Goal: Information Seeking & Learning: Learn about a topic

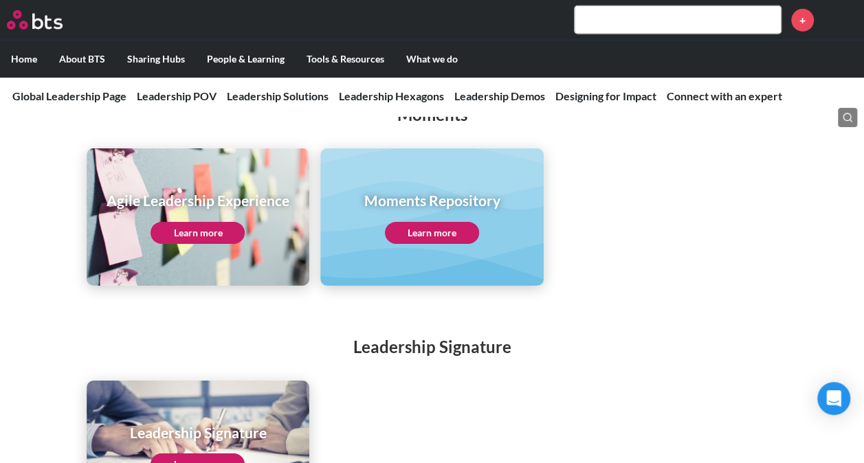
scroll to position [2168, 0]
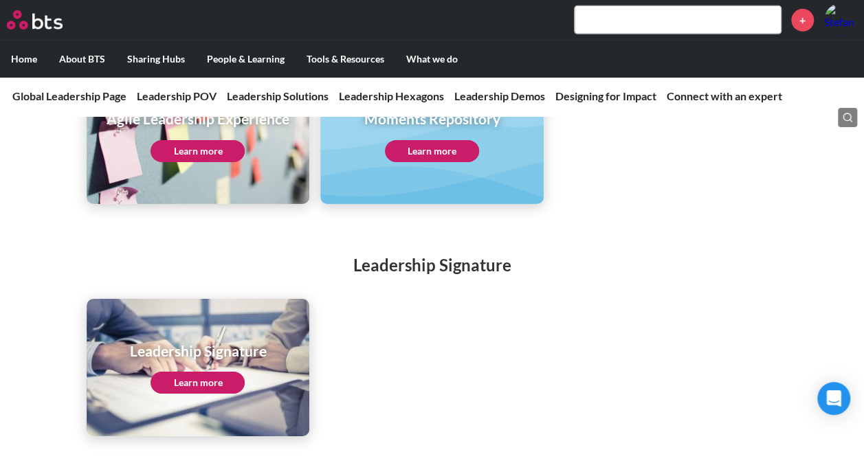
click at [197, 372] on link "Learn more" at bounding box center [197, 383] width 94 height 22
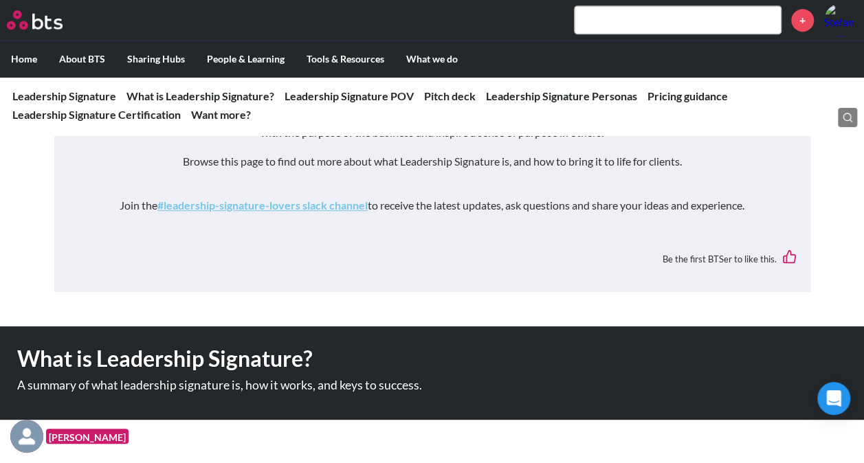
scroll to position [318, 0]
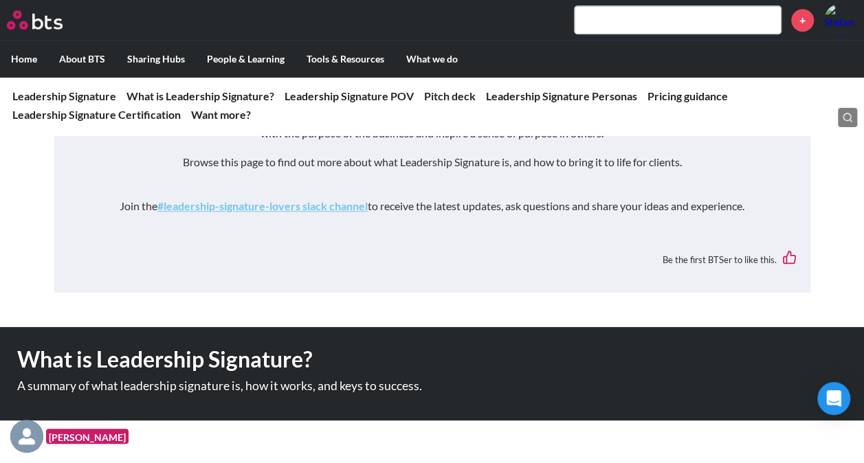
click at [304, 208] on link "#leadership-signature-lovers slack channel" at bounding box center [262, 205] width 210 height 13
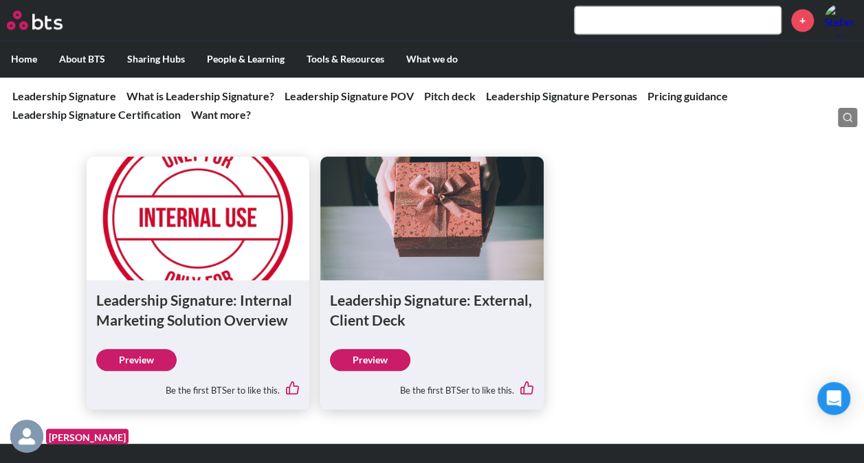
scroll to position [1206, 0]
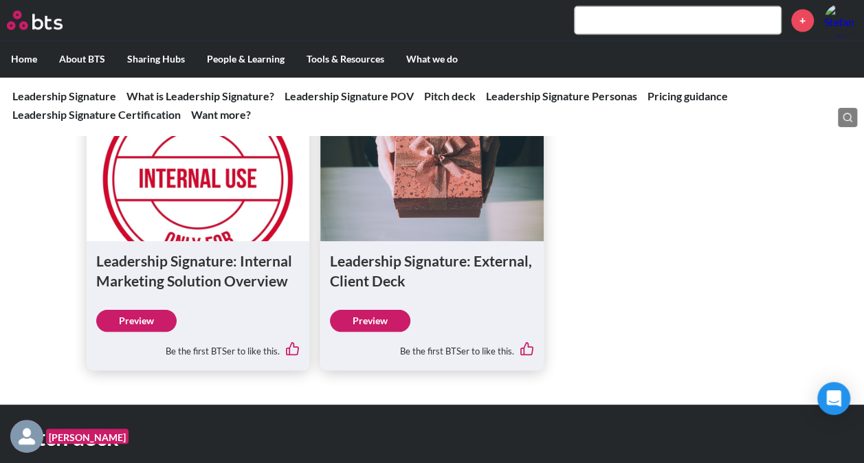
click at [361, 316] on link "Preview" at bounding box center [370, 321] width 80 height 22
click at [357, 322] on link "Preview" at bounding box center [370, 321] width 80 height 22
